Goal: Information Seeking & Learning: Learn about a topic

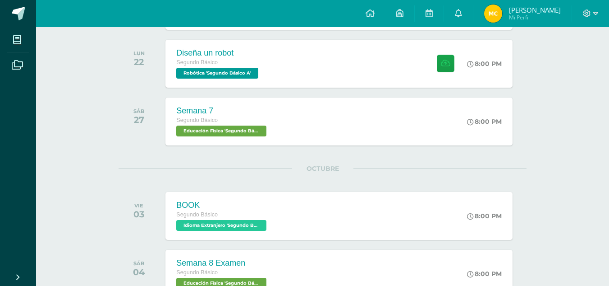
scroll to position [606, 0]
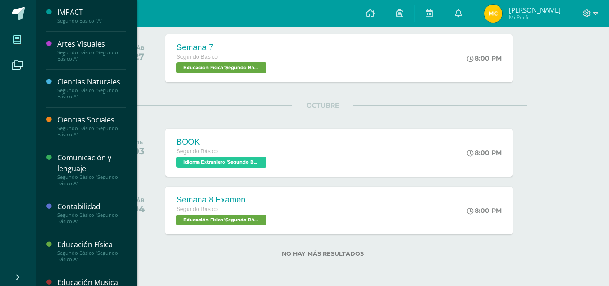
click at [10, 45] on span at bounding box center [17, 39] width 20 height 20
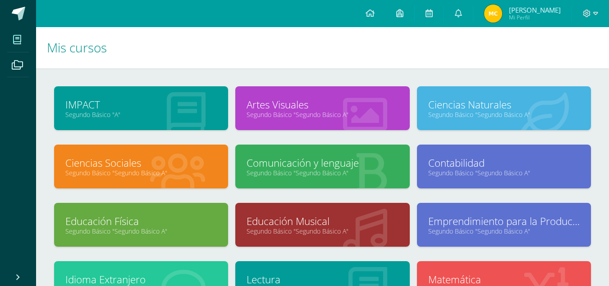
click at [299, 167] on link "Comunicación y lenguaje" at bounding box center [323, 163] width 152 height 14
click at [321, 165] on link "Comunicación y lenguaje" at bounding box center [323, 163] width 152 height 14
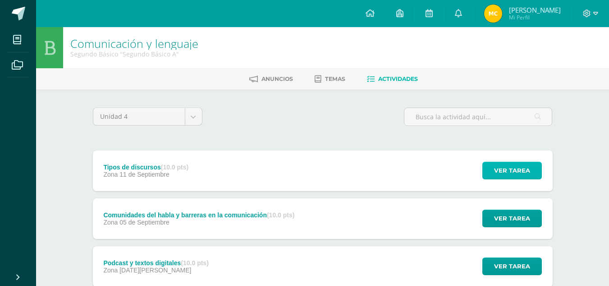
click at [509, 171] on span "Ver tarea" at bounding box center [512, 170] width 36 height 17
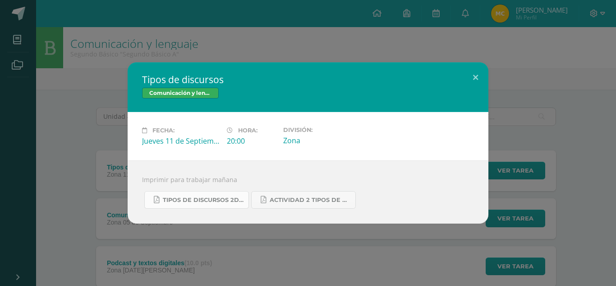
click at [209, 196] on span "Tipos de discursos 2do. Bás..pdf" at bounding box center [203, 199] width 81 height 7
click at [282, 203] on span "Actividad 2 tipos de discursos.pdf" at bounding box center [310, 199] width 81 height 7
